Goal: Communication & Community: Share content

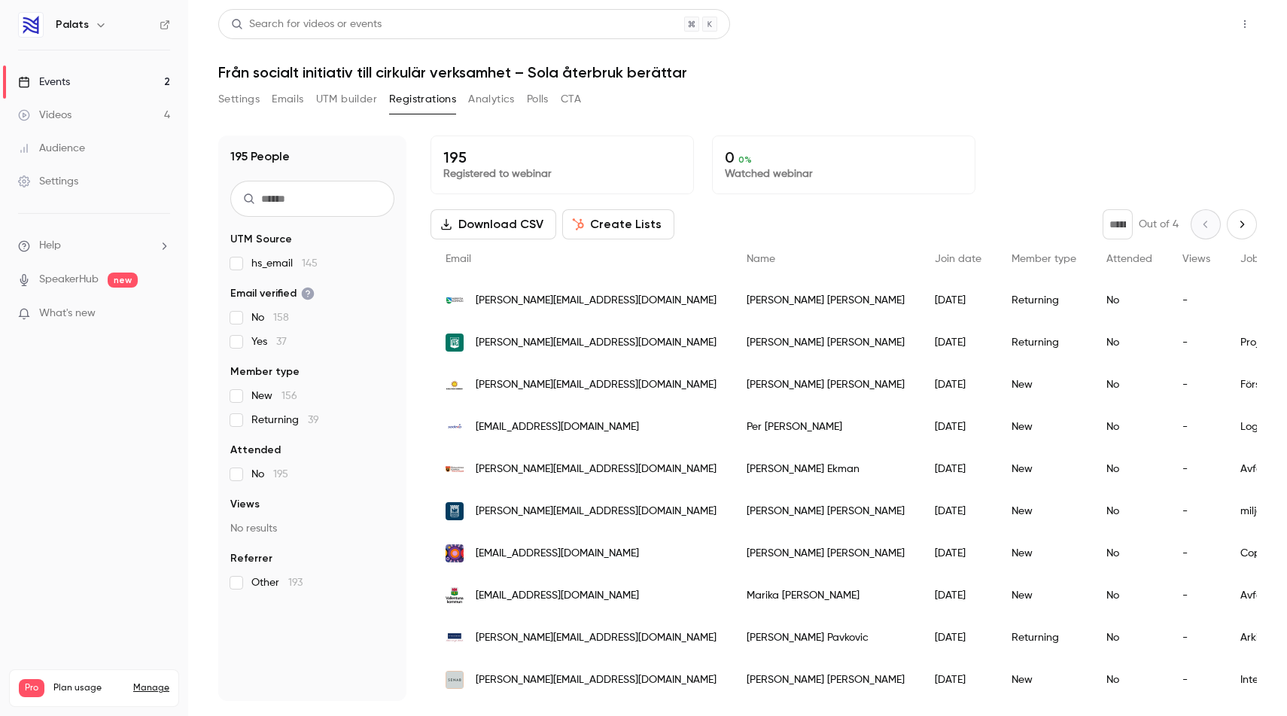
click at [1198, 18] on button "Share" at bounding box center [1190, 24] width 59 height 30
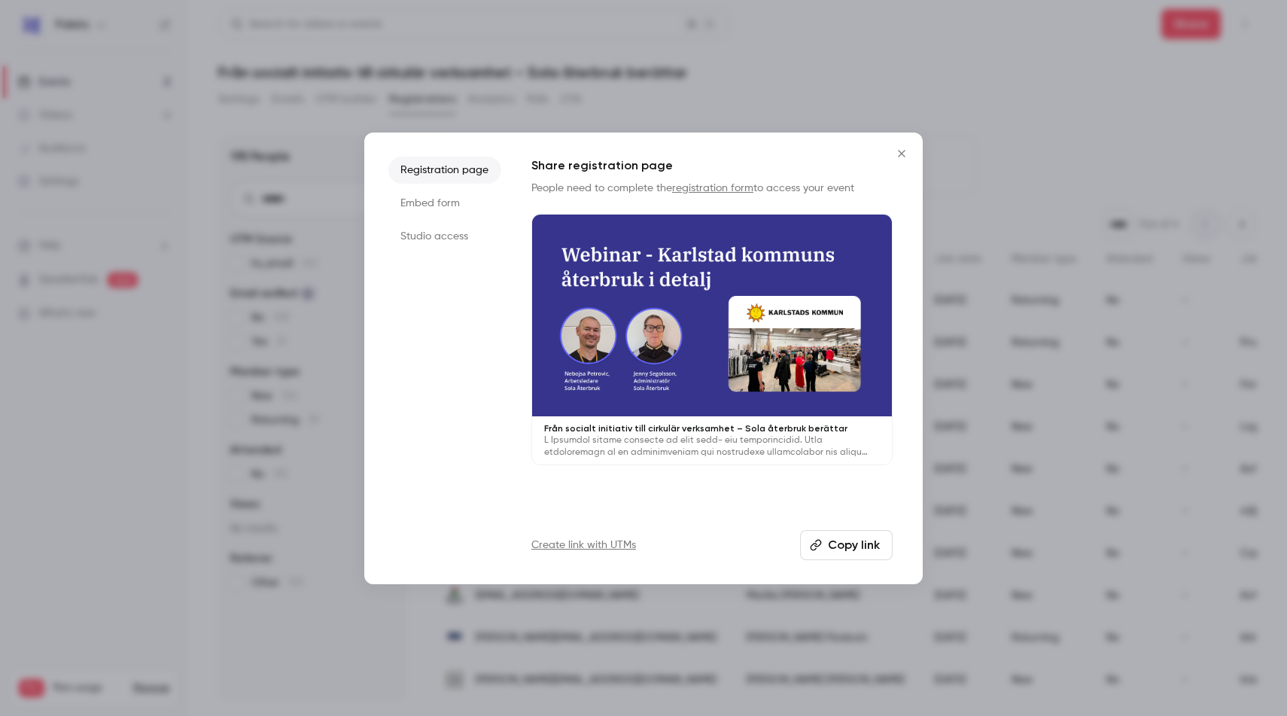
click at [851, 537] on button "Copy link" at bounding box center [846, 545] width 93 height 30
click at [445, 230] on li "Studio access" at bounding box center [444, 236] width 113 height 27
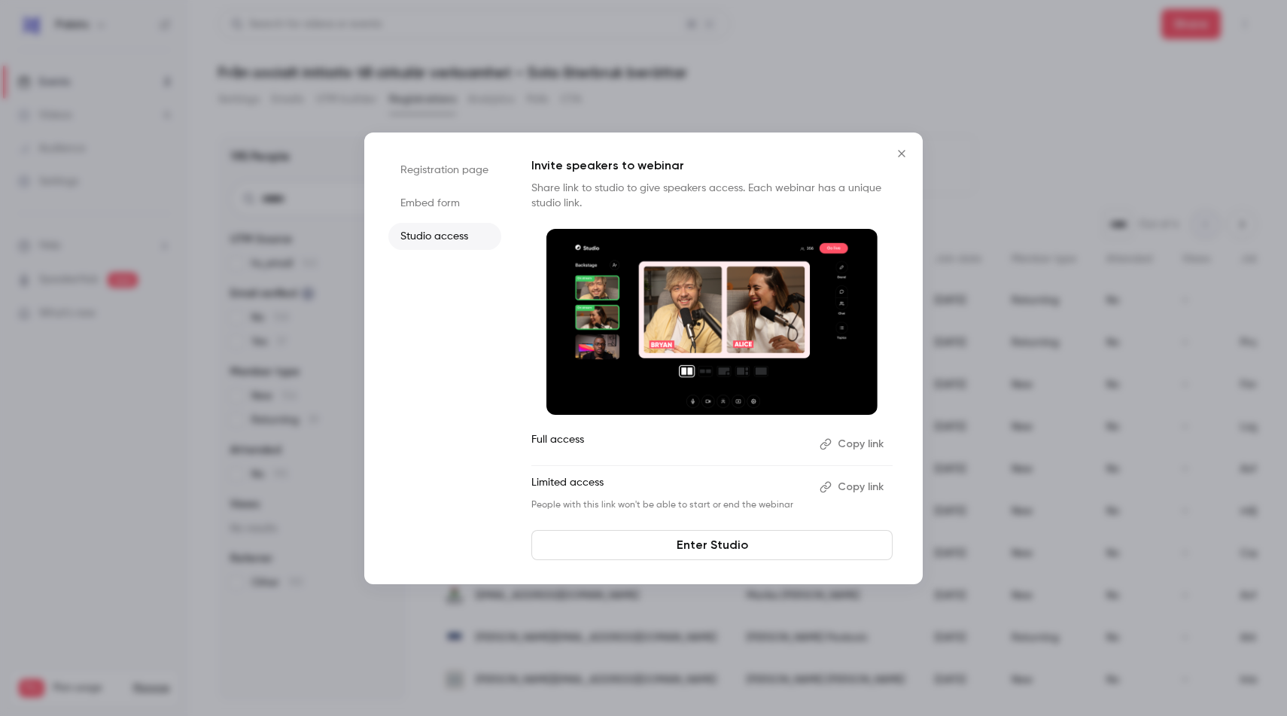
click at [858, 479] on button "Copy link" at bounding box center [853, 487] width 79 height 24
click at [902, 152] on icon "Close" at bounding box center [901, 153] width 7 height 7
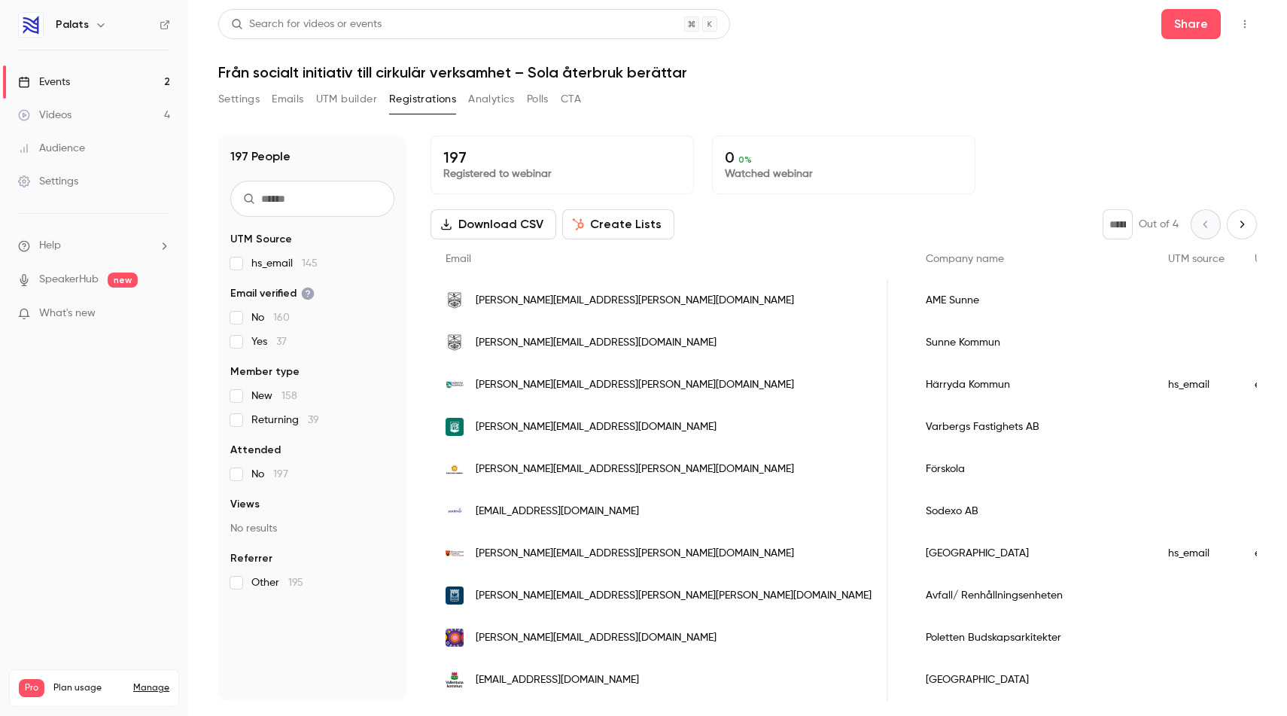
scroll to position [0, 774]
